Goal: Task Accomplishment & Management: Manage account settings

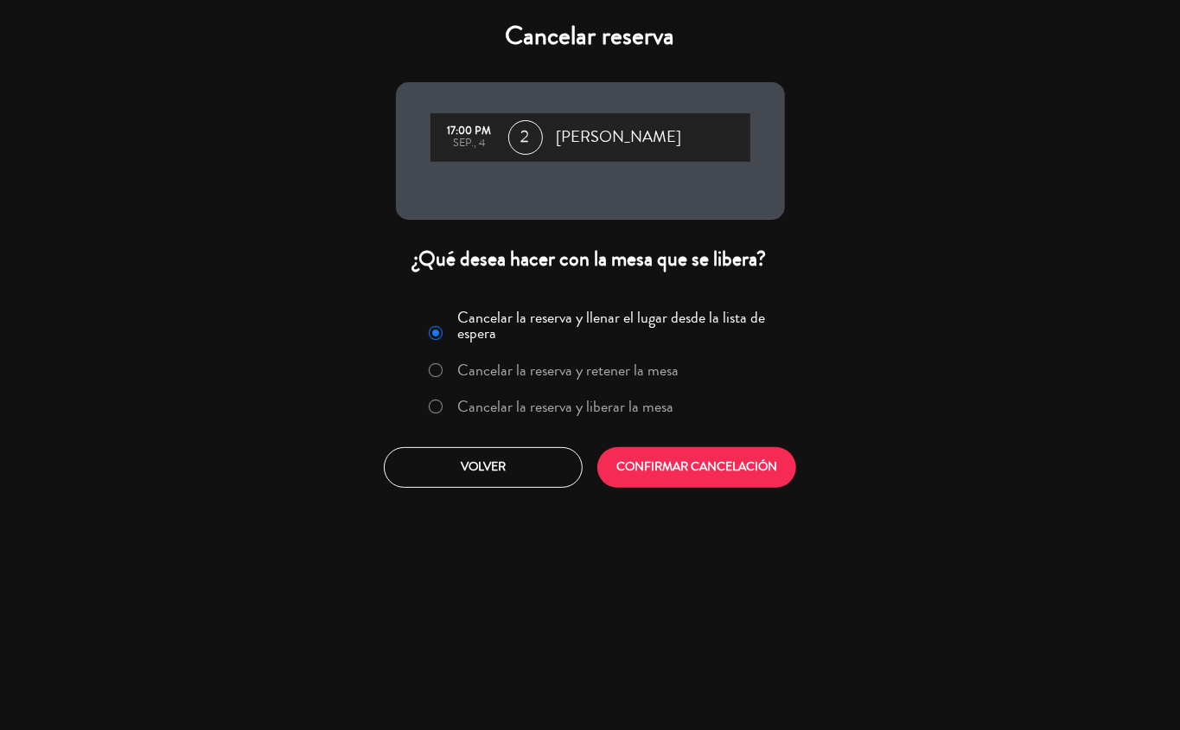
click at [578, 408] on label "Cancelar la reserva y liberar la mesa" at bounding box center [565, 407] width 216 height 16
click at [687, 470] on button "CONFIRMAR CANCELACIÓN" at bounding box center [696, 467] width 199 height 41
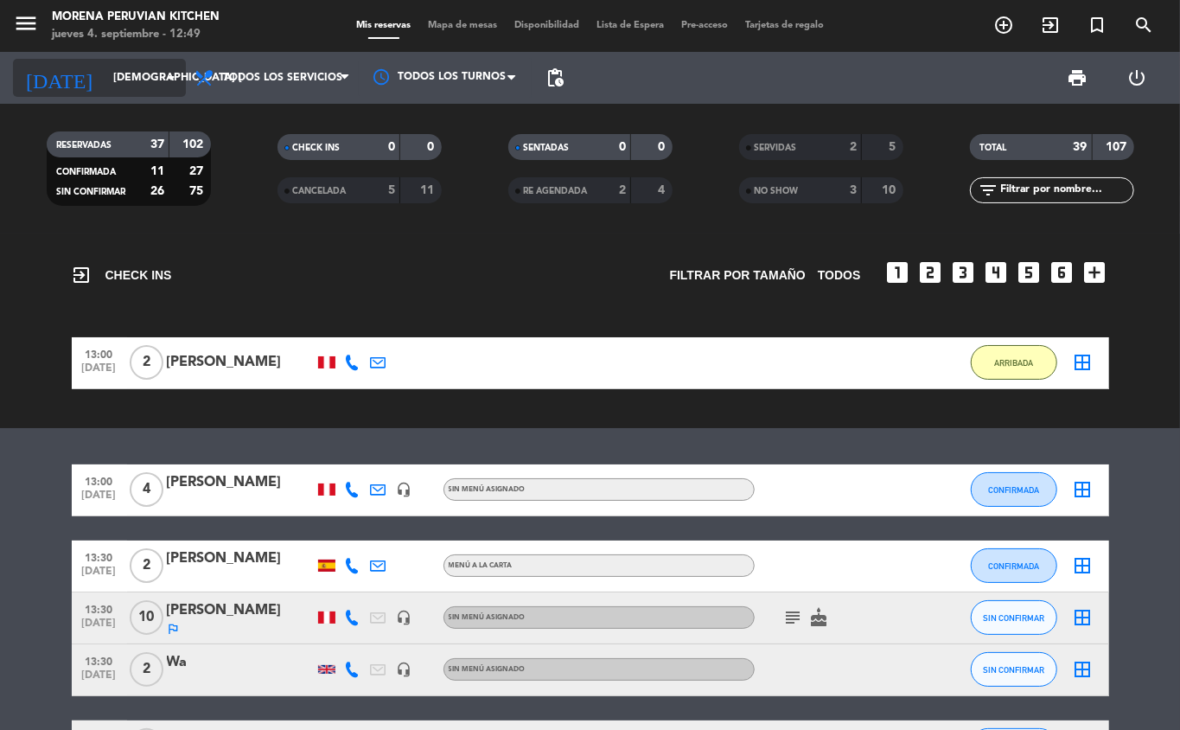
click at [161, 77] on icon "arrow_drop_down" at bounding box center [171, 77] width 21 height 21
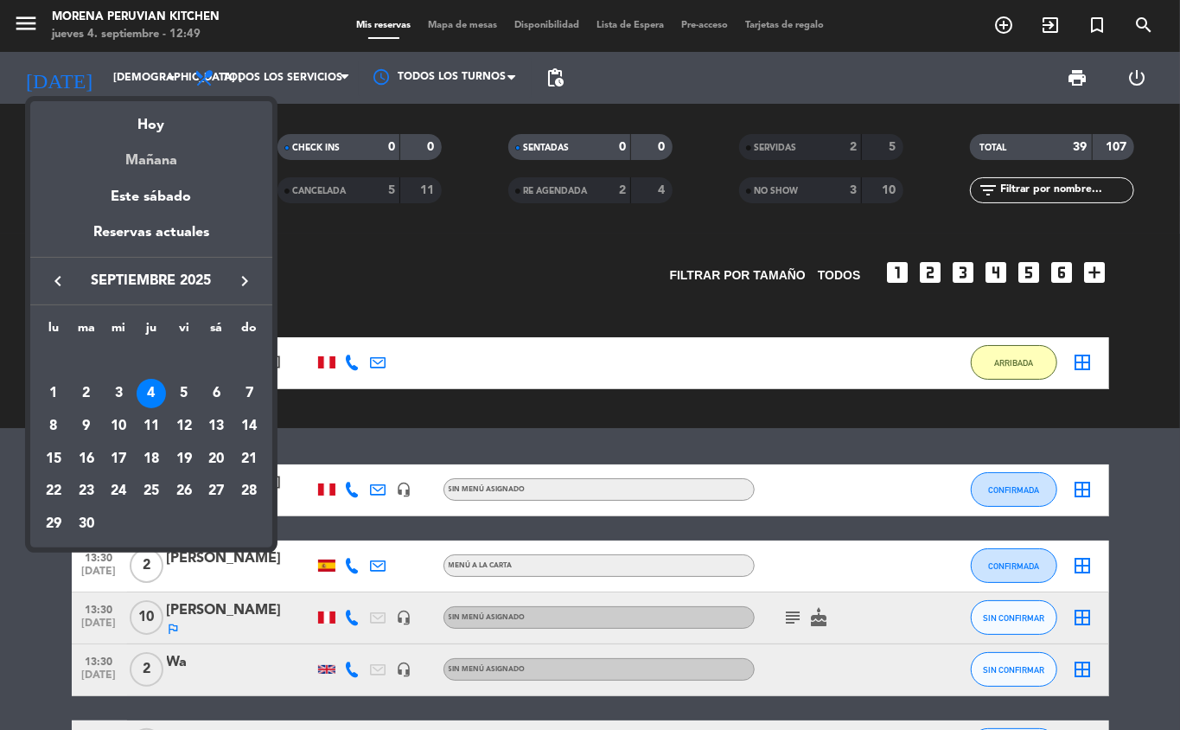
click at [167, 166] on div "Mañana" at bounding box center [151, 154] width 242 height 35
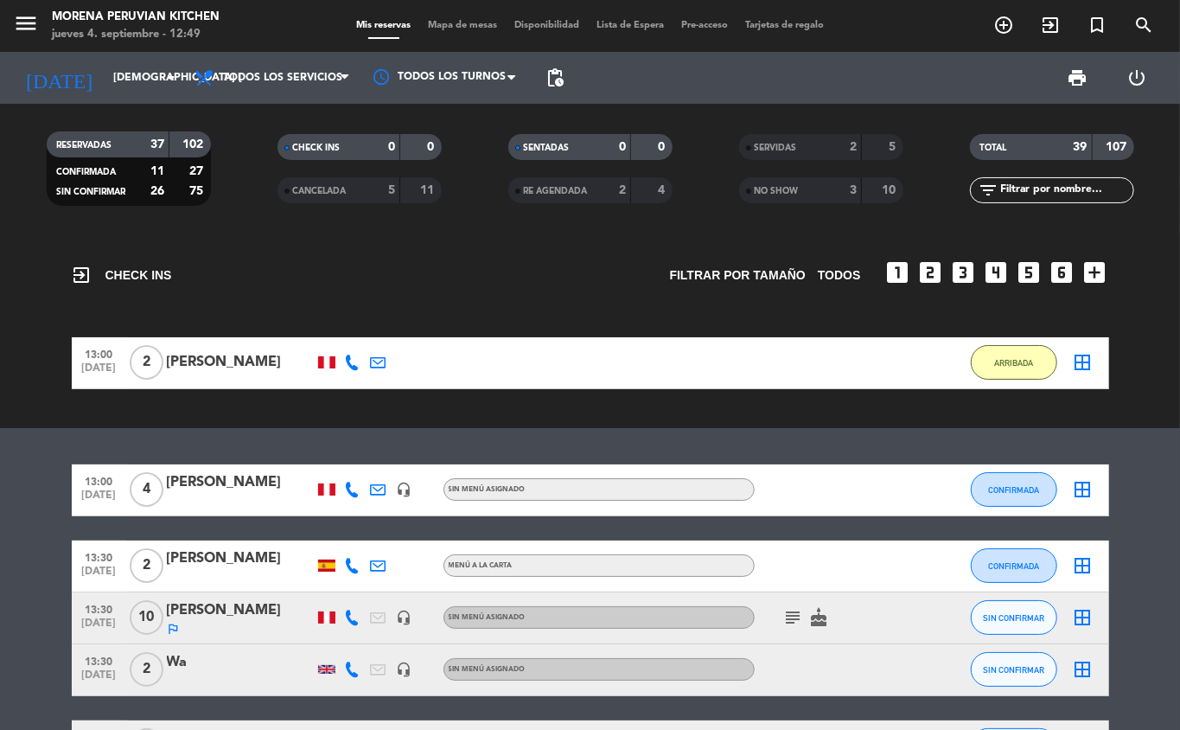
type input "vie. [DATE]"
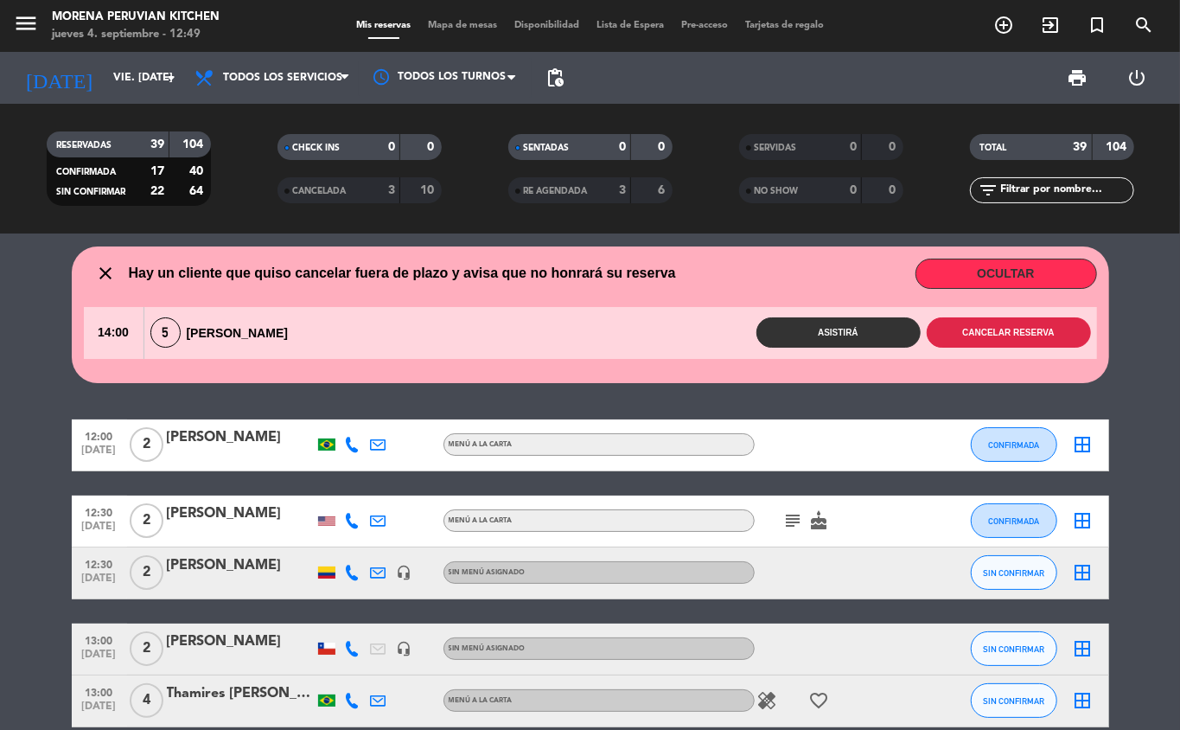
click at [1017, 335] on button "Cancelar reserva" at bounding box center [1009, 332] width 164 height 30
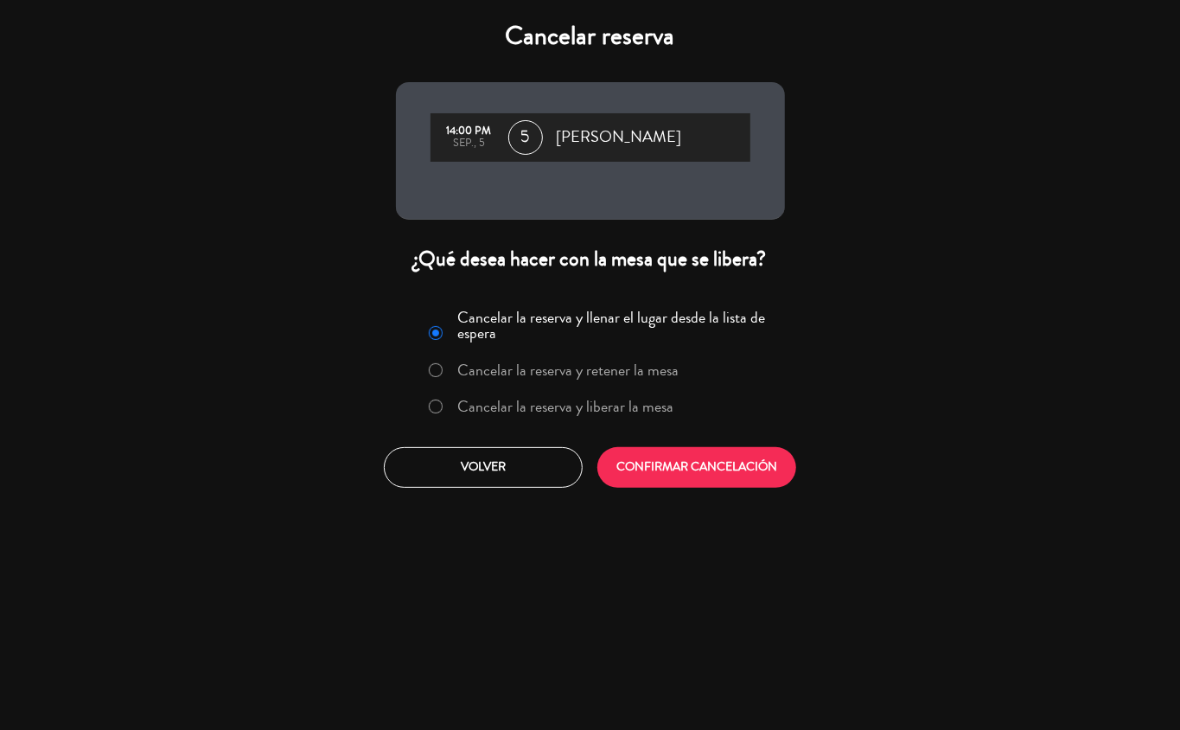
click at [627, 406] on label "Cancelar la reserva y liberar la mesa" at bounding box center [565, 407] width 216 height 16
click at [700, 461] on button "CONFIRMAR CANCELACIÓN" at bounding box center [696, 467] width 199 height 41
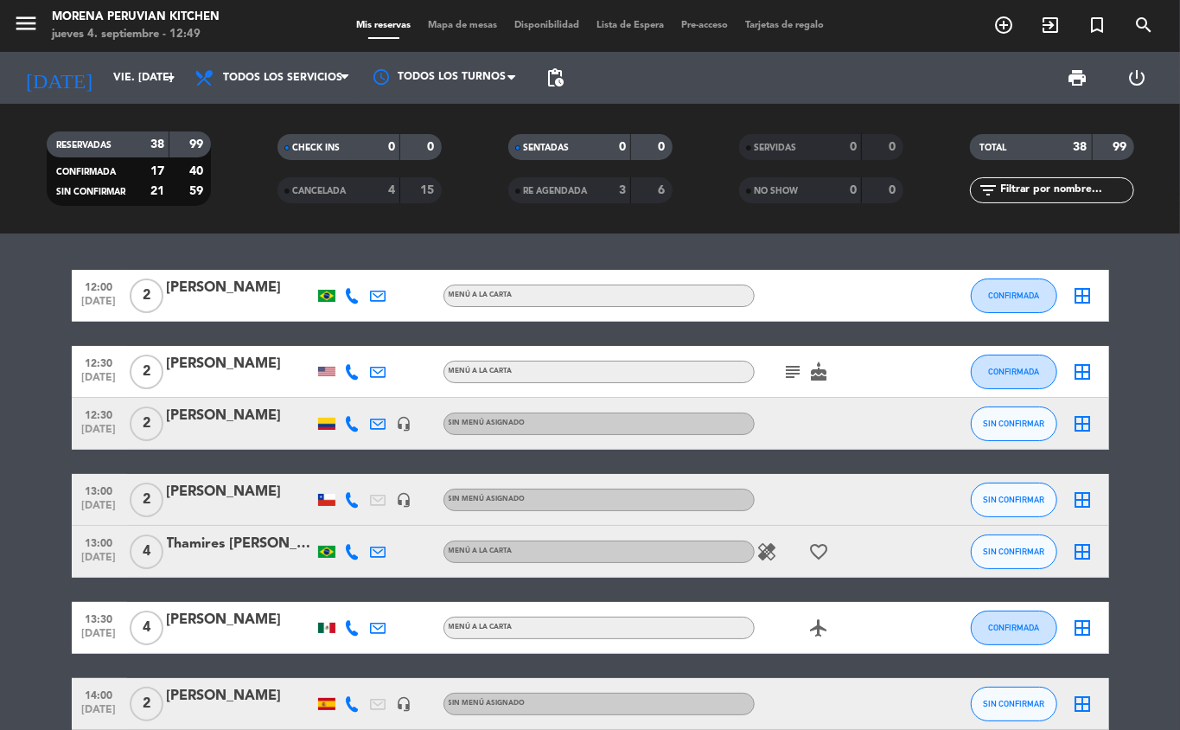
click at [1003, 29] on icon "add_circle_outline" at bounding box center [1003, 25] width 21 height 21
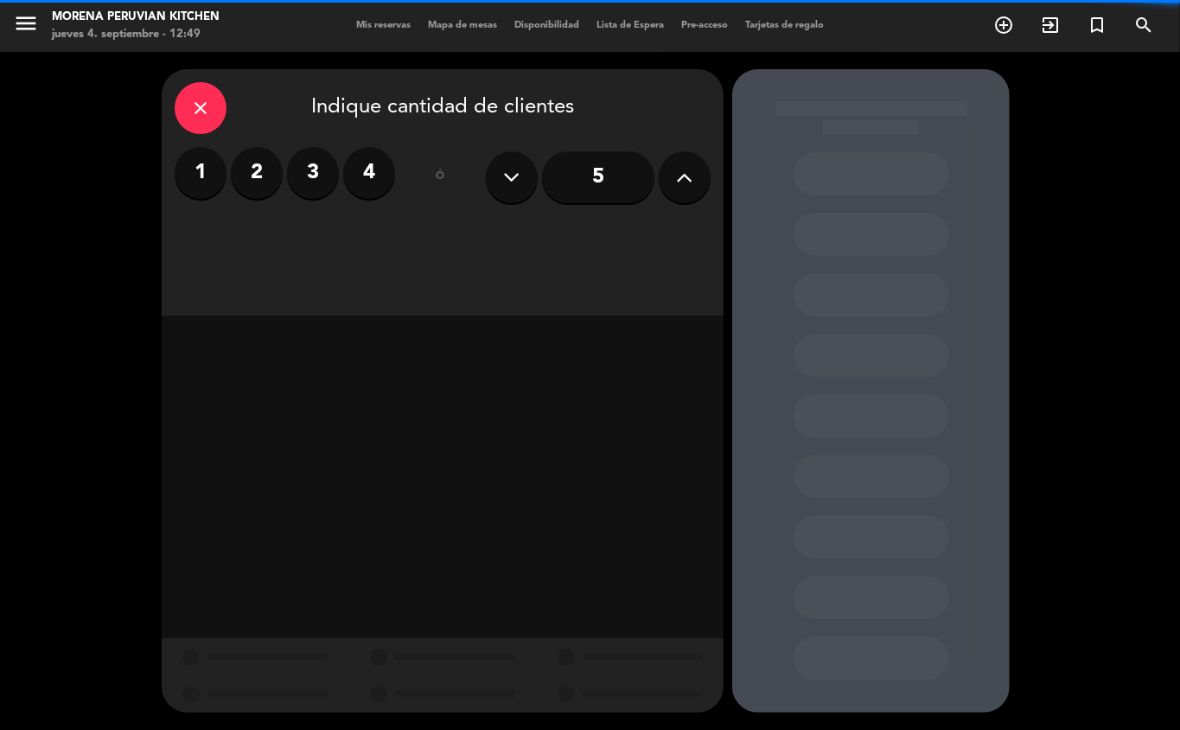
click at [240, 184] on label "2" at bounding box center [257, 173] width 52 height 52
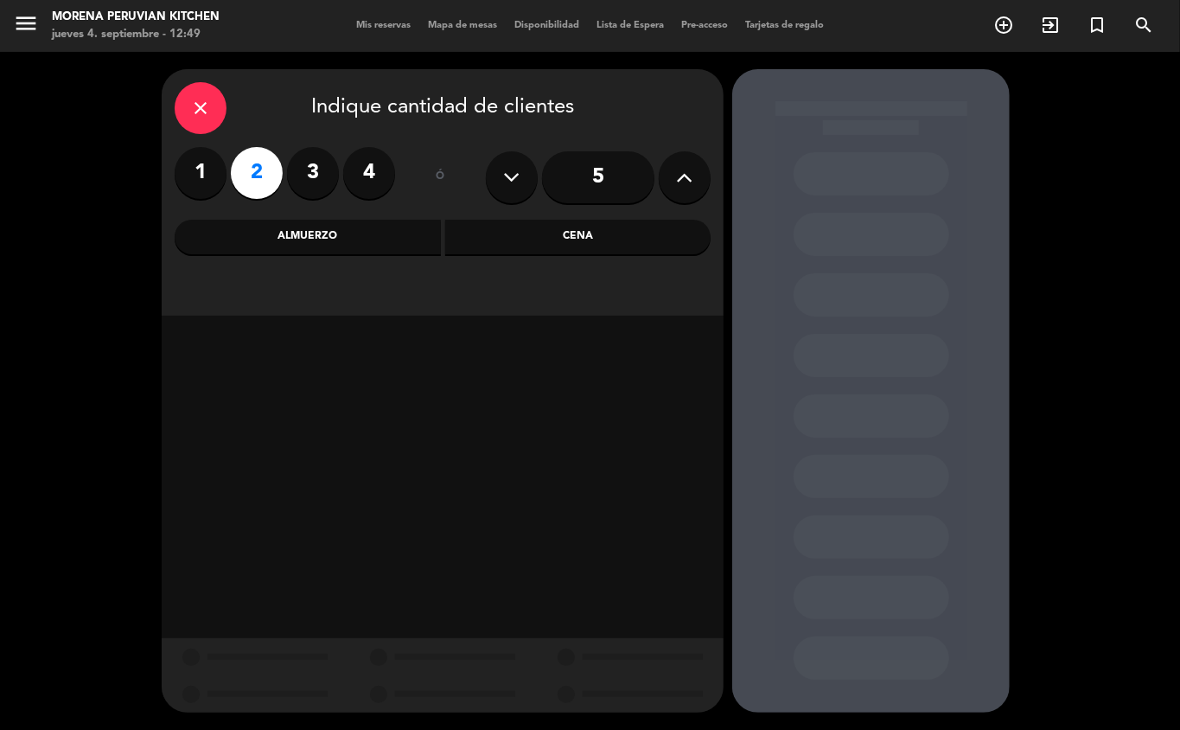
click at [375, 223] on div "Almuerzo" at bounding box center [308, 237] width 266 height 35
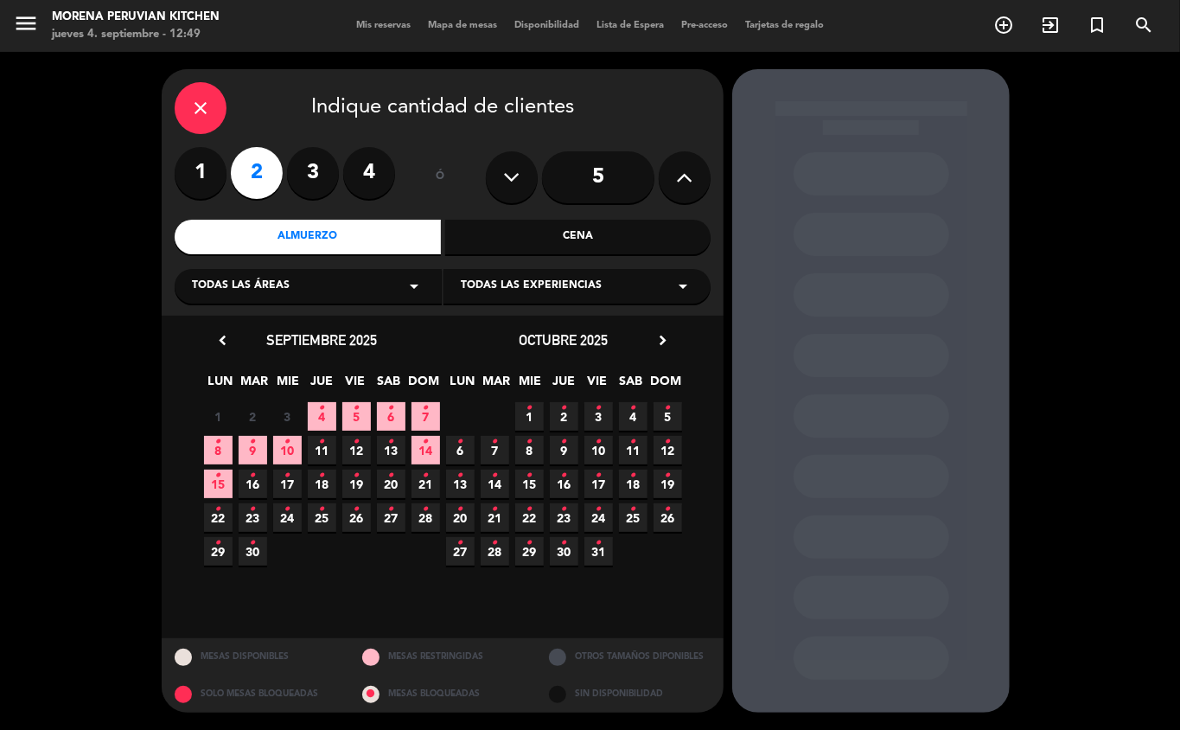
click at [356, 417] on icon "•" at bounding box center [357, 408] width 6 height 28
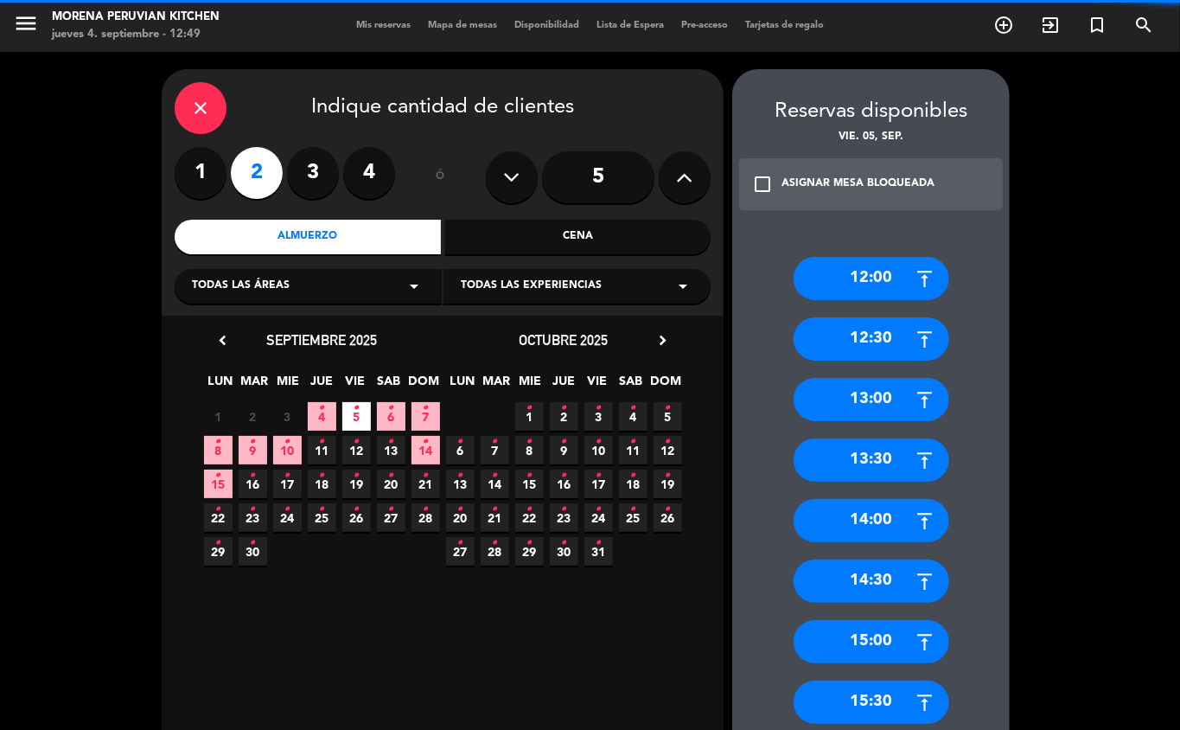
click at [907, 265] on div "12:00" at bounding box center [872, 278] width 156 height 43
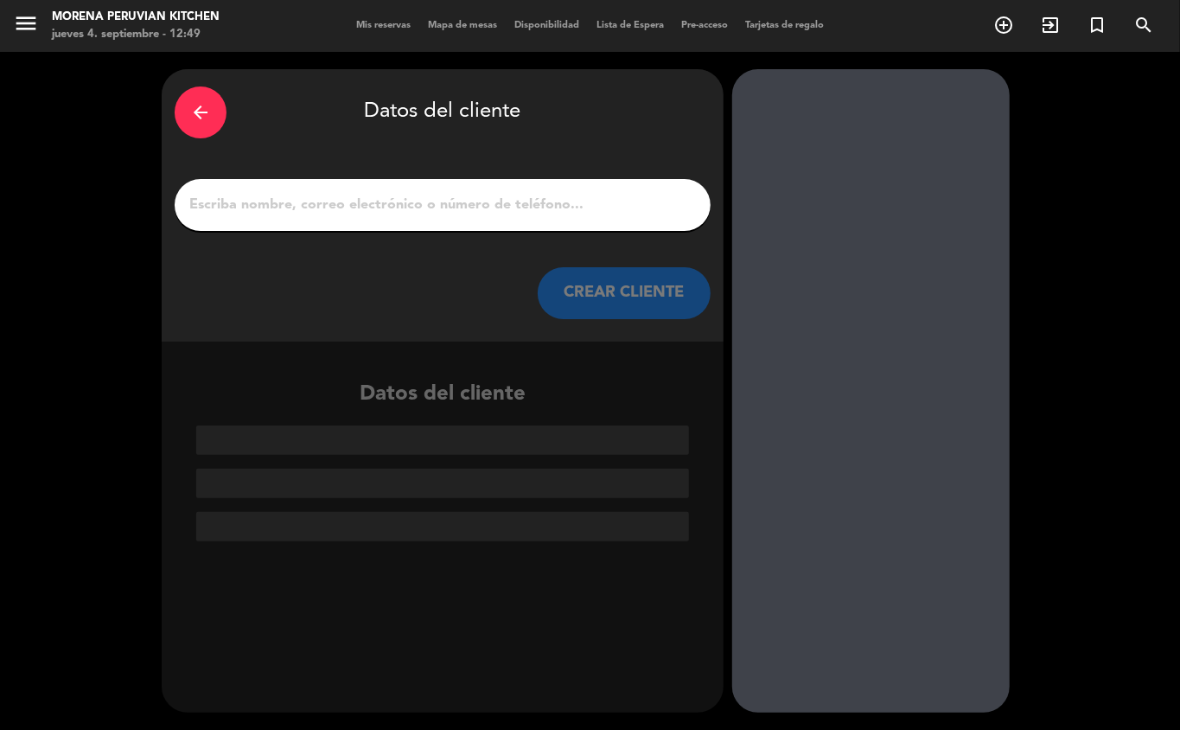
click at [517, 208] on input "1" at bounding box center [443, 205] width 510 height 24
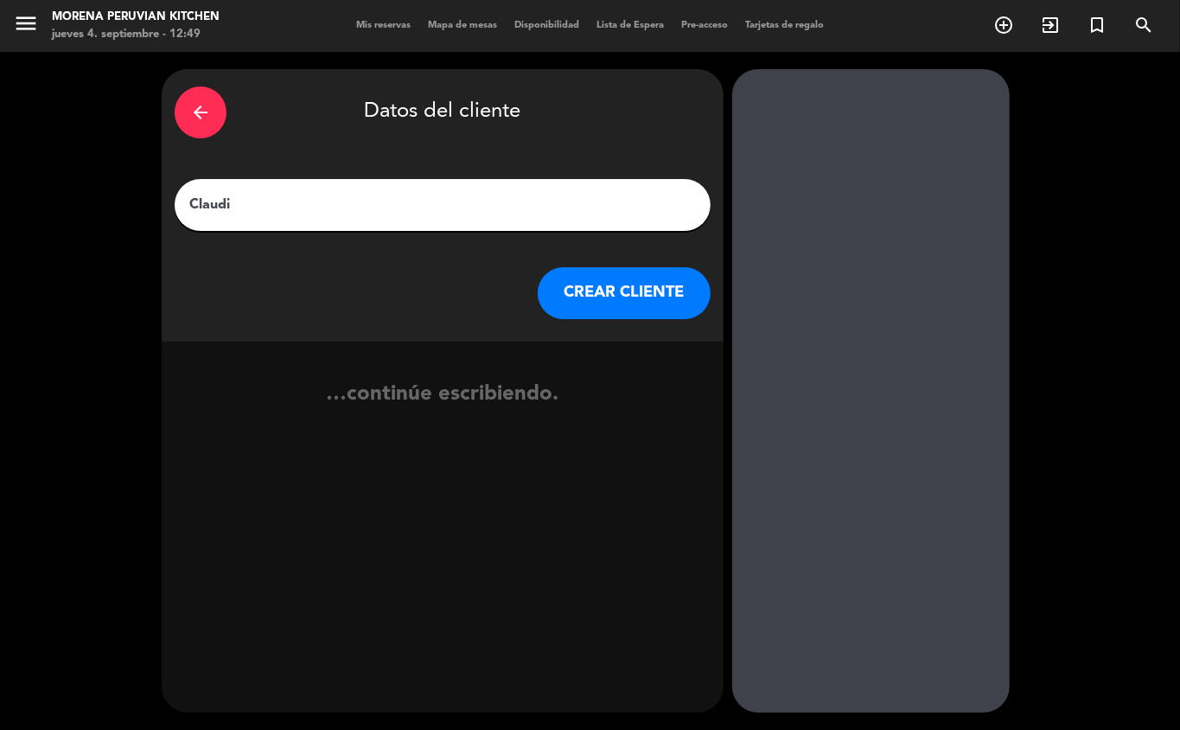
type input "[PERSON_NAME]"
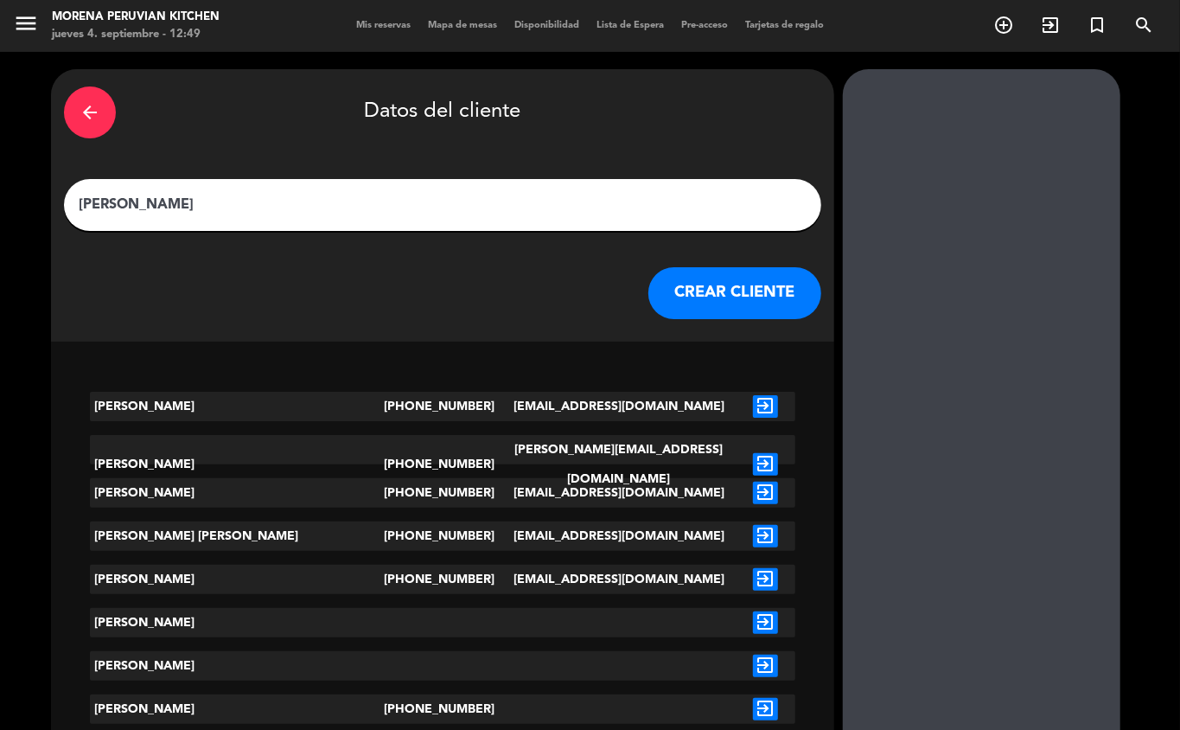
click at [650, 271] on button "CREAR CLIENTE" at bounding box center [734, 293] width 173 height 52
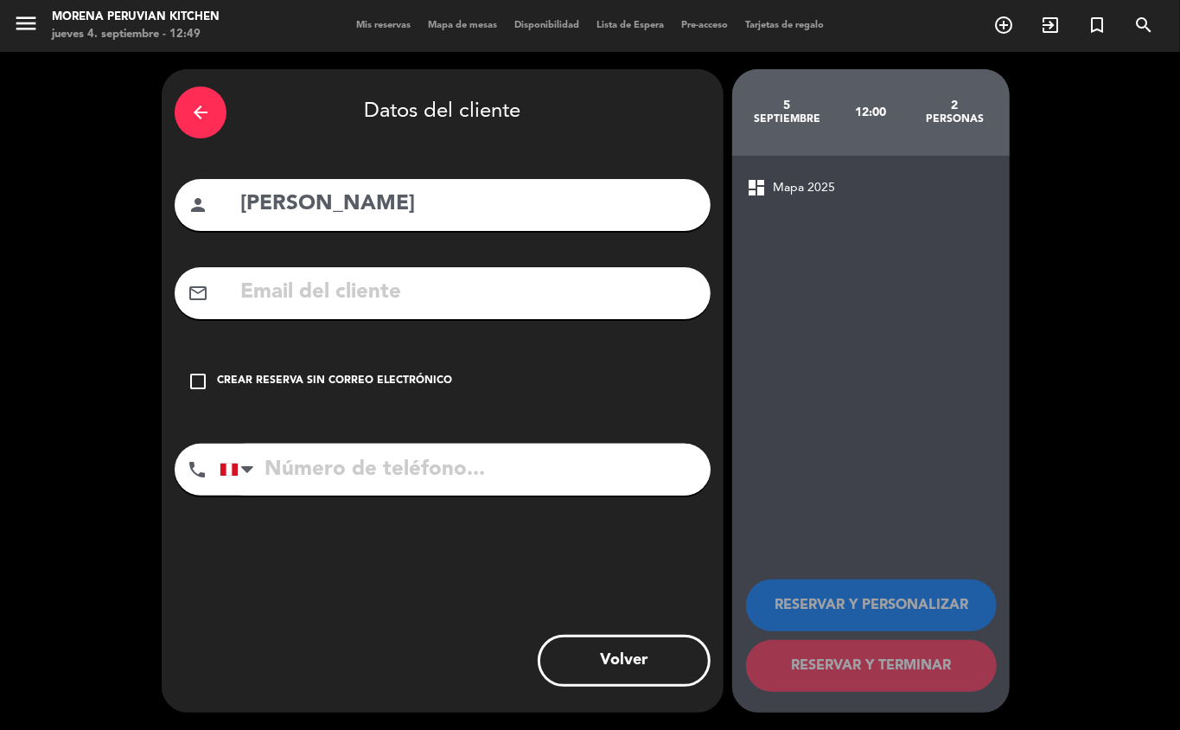
click at [365, 394] on div "check_box_outline_blank Crear reserva sin correo electrónico" at bounding box center [443, 381] width 536 height 52
click at [395, 495] on input "tel" at bounding box center [465, 470] width 491 height 52
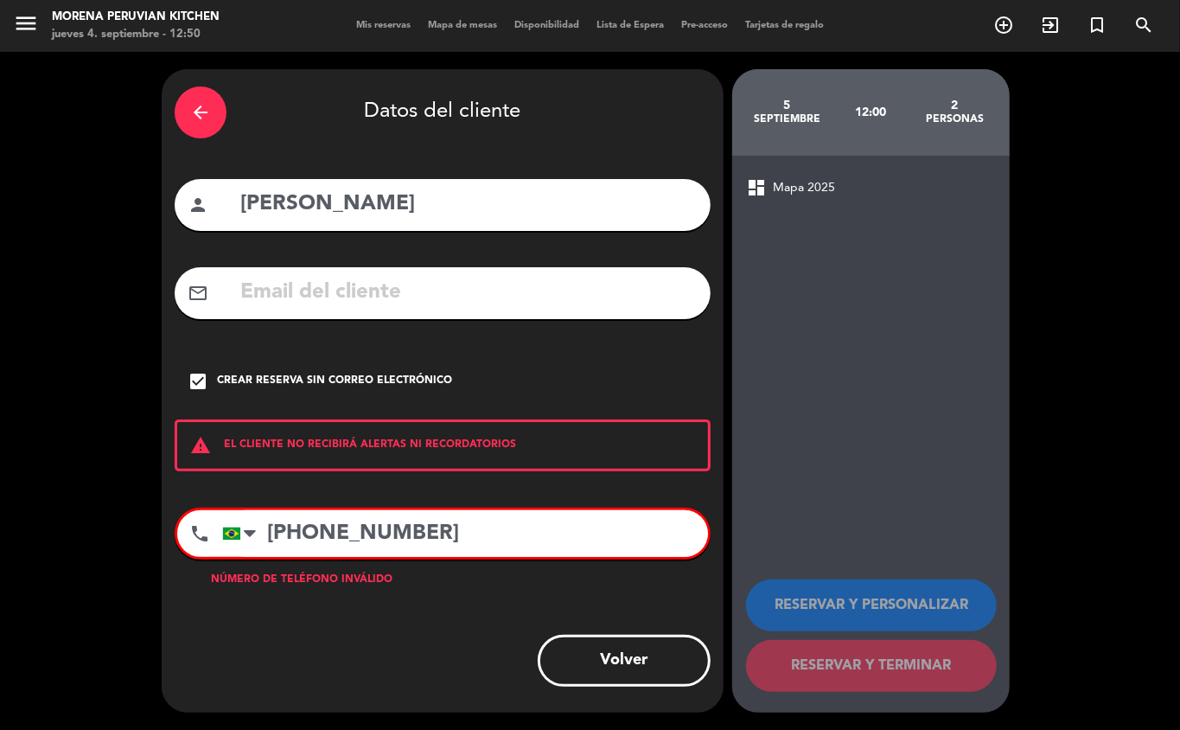
click at [312, 537] on input "[PHONE_NUMBER]" at bounding box center [465, 533] width 486 height 47
click at [391, 538] on input "[PHONE_NUMBER]" at bounding box center [465, 533] width 486 height 47
click at [424, 540] on input "[PHONE_NUMBER]" at bounding box center [465, 533] width 486 height 47
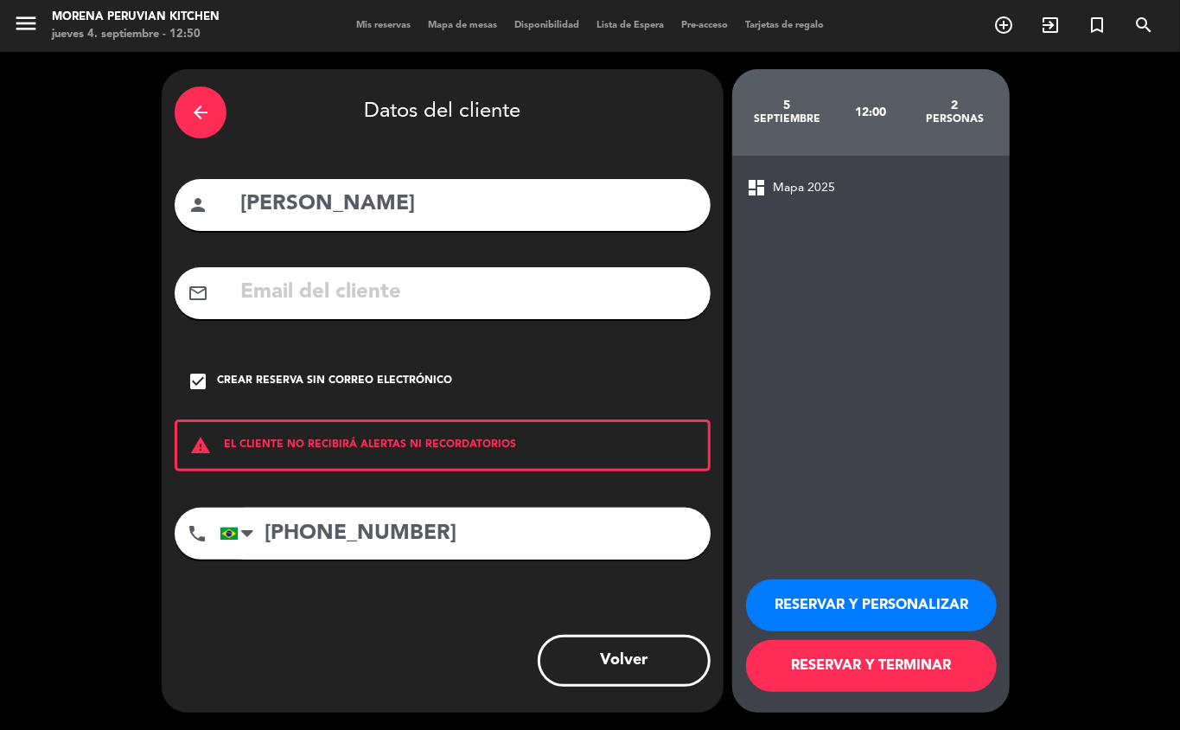
type input "[PHONE_NUMBER]"
click at [910, 659] on button "RESERVAR Y TERMINAR" at bounding box center [871, 666] width 251 height 52
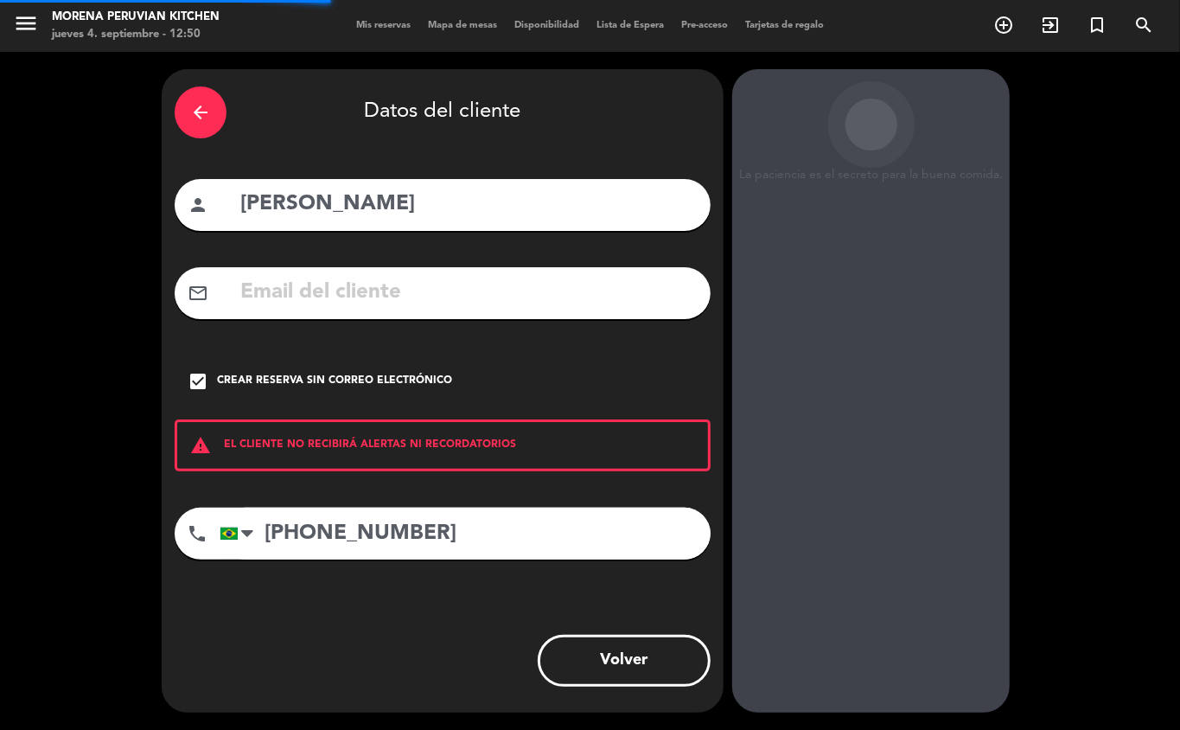
click at [1179, 259] on div "arrow_back Datos del cliente person [PERSON_NAME] mail_outline check_box Crear …" at bounding box center [590, 391] width 1180 height 678
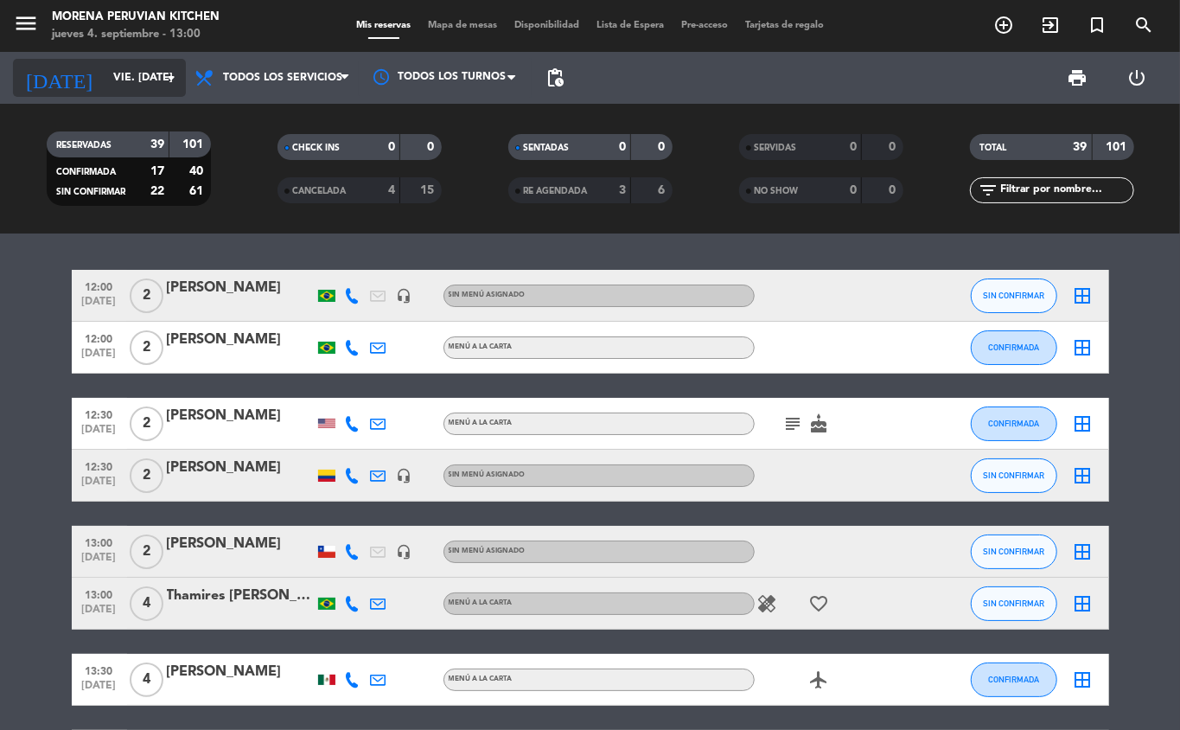
click at [109, 80] on input "vie. [DATE]" at bounding box center [178, 77] width 146 height 29
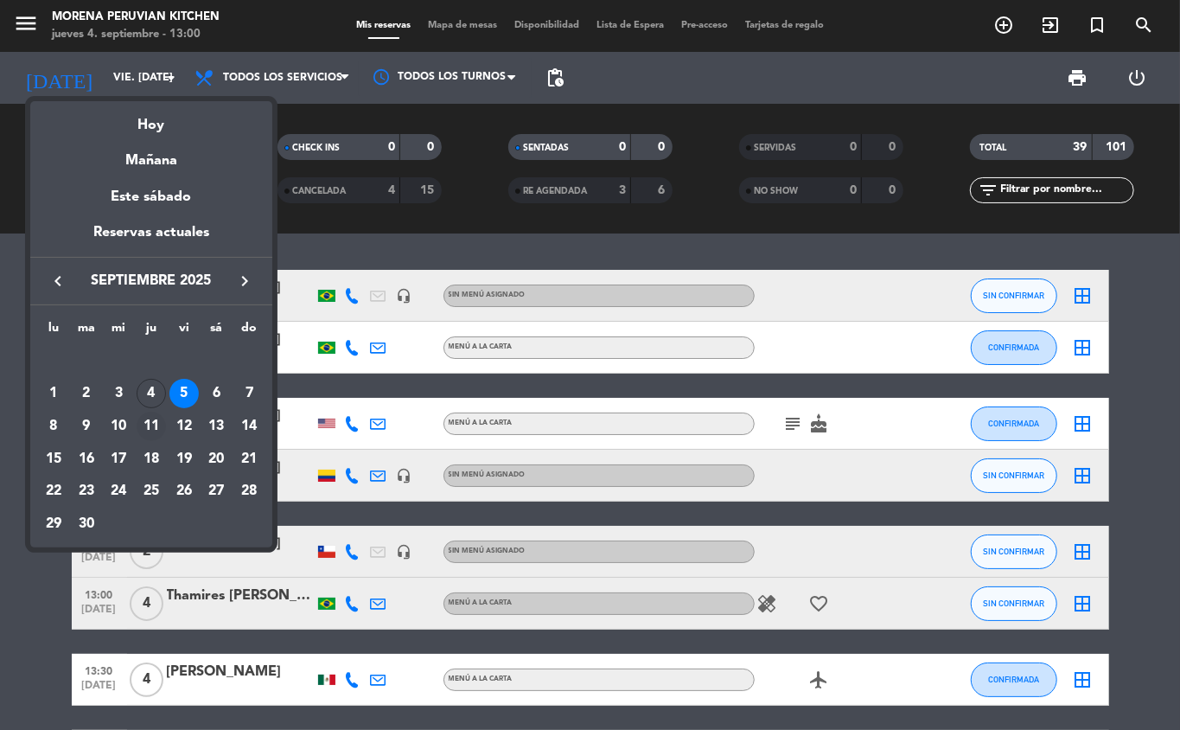
click at [156, 432] on div "11" at bounding box center [151, 426] width 29 height 29
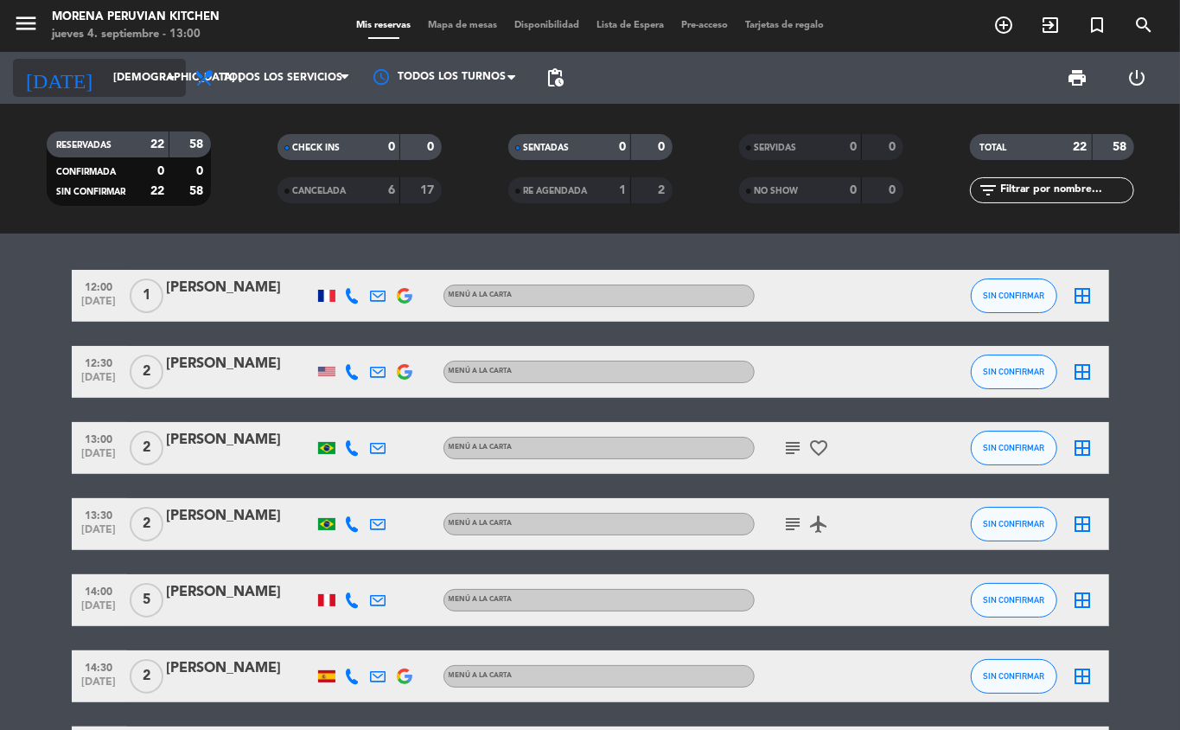
click at [139, 76] on input "[DEMOGRAPHIC_DATA] [DATE]" at bounding box center [178, 77] width 146 height 29
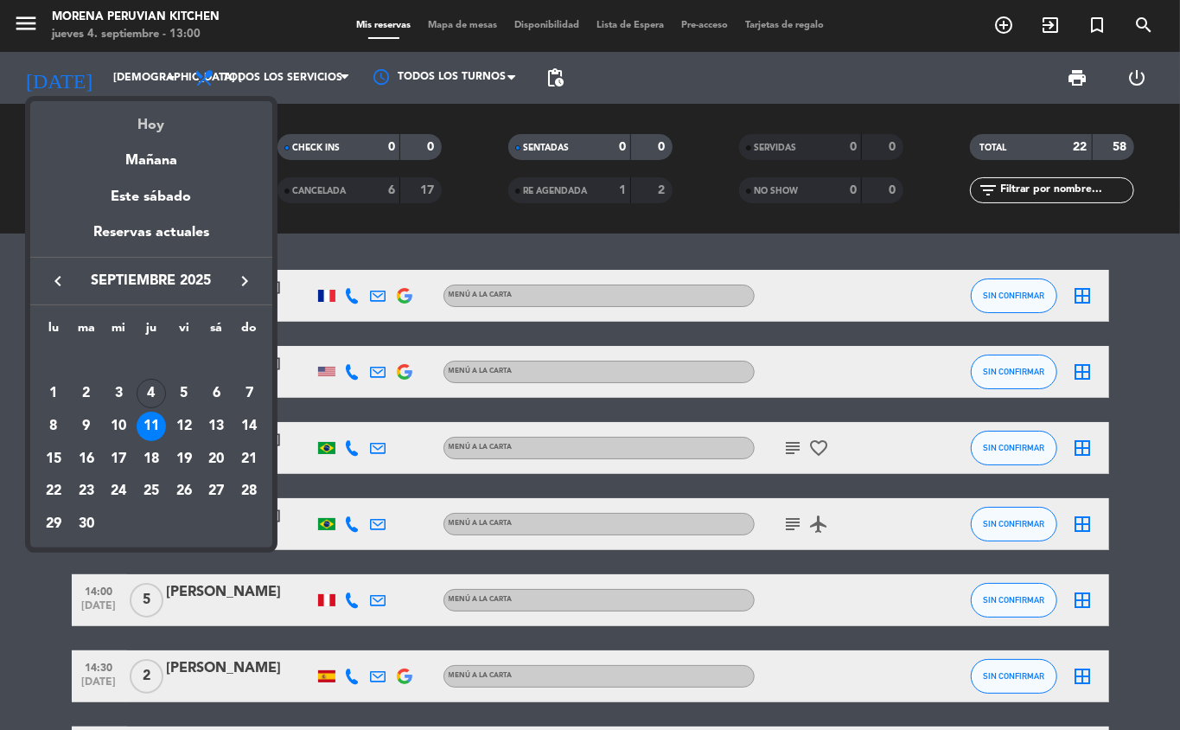
click at [176, 130] on div "Hoy" at bounding box center [151, 118] width 242 height 35
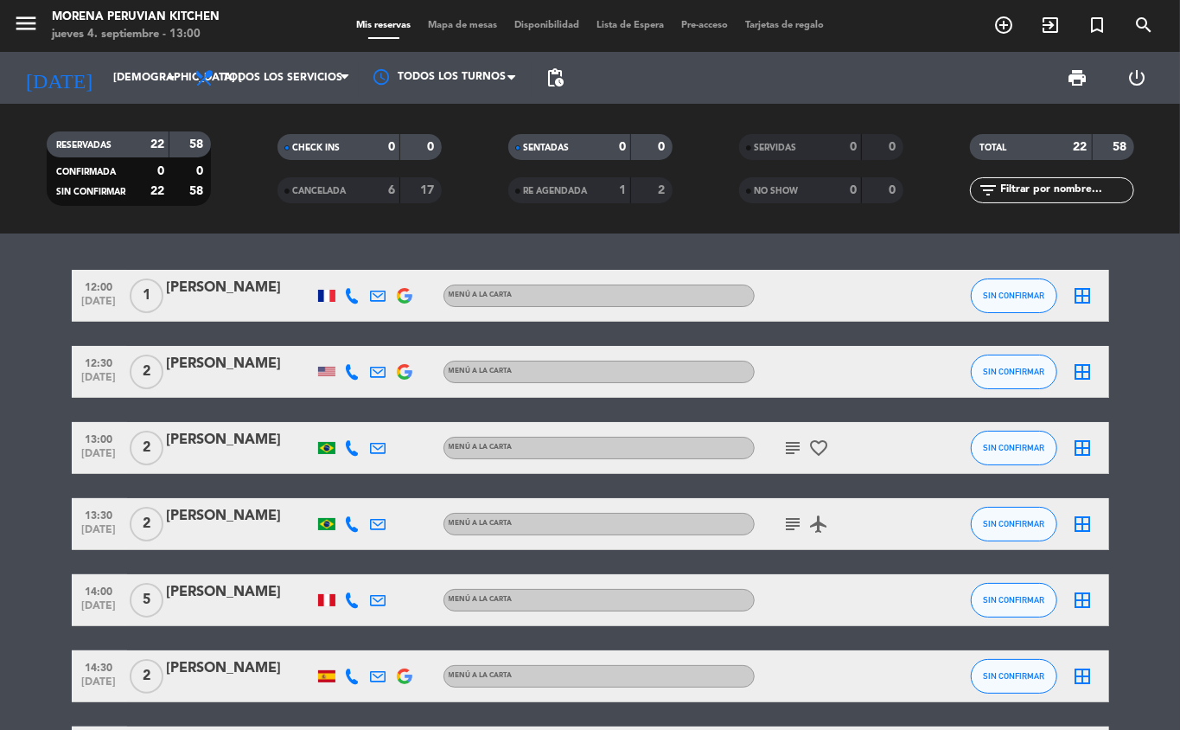
type input "[DEMOGRAPHIC_DATA] [DATE]"
